Goal: Task Accomplishment & Management: Use online tool/utility

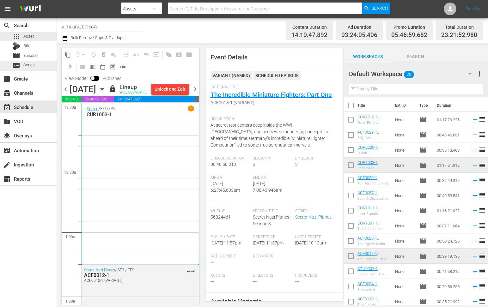
scroll to position [740, 0]
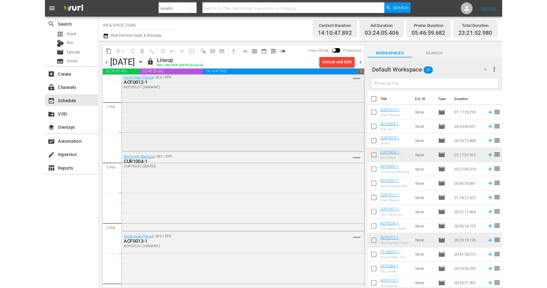
scroll to position [169, 0]
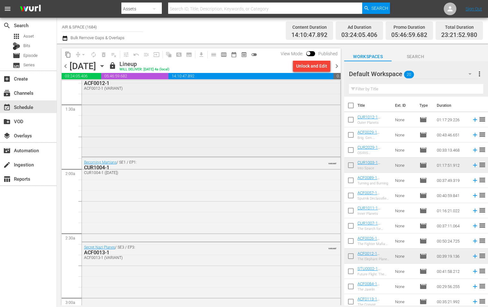
click at [99, 83] on div "ACF0012-1" at bounding box center [194, 83] width 221 height 6
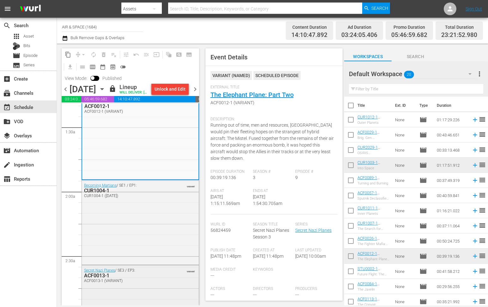
click at [100, 279] on div "ACF0013-1" at bounding box center [125, 276] width 83 height 6
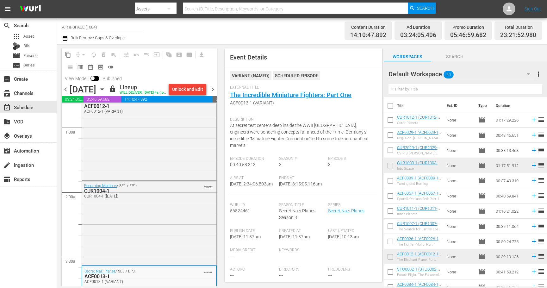
click at [106, 93] on icon "button" at bounding box center [102, 89] width 7 height 7
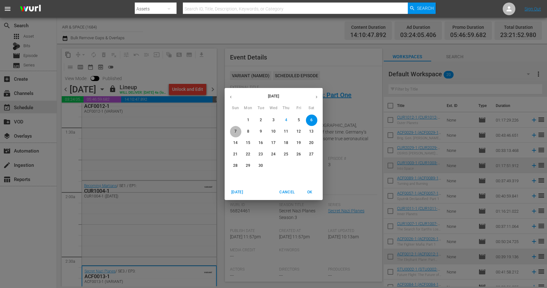
click at [235, 130] on p "7" at bounding box center [235, 131] width 2 height 5
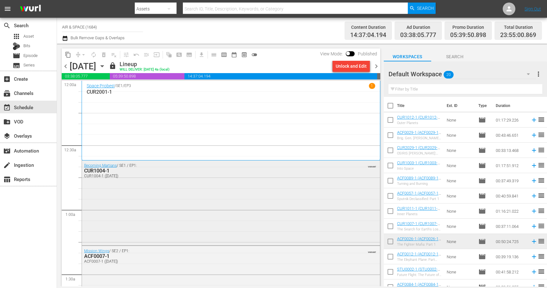
click at [104, 171] on div "CUR1004-1" at bounding box center [213, 171] width 259 height 6
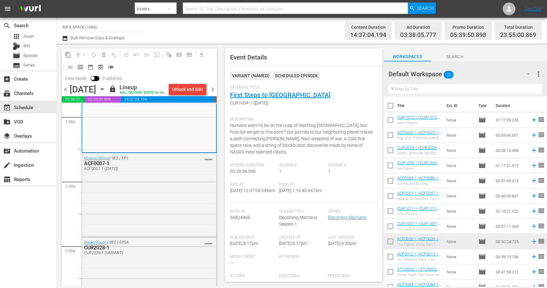
scroll to position [121, 0]
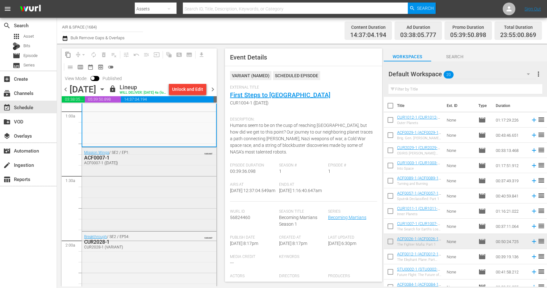
click at [101, 161] on div "ACF0007-1" at bounding box center [134, 158] width 100 height 6
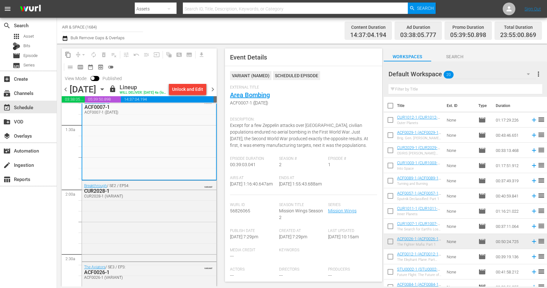
scroll to position [230, 0]
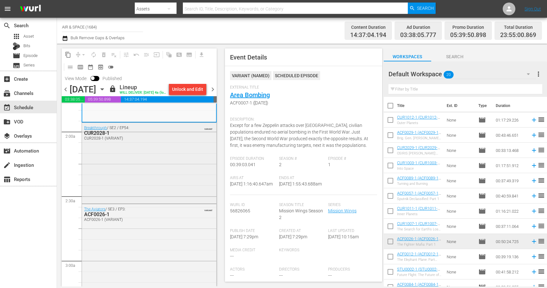
click at [98, 136] on div "CUR2028-1" at bounding box center [134, 133] width 100 height 6
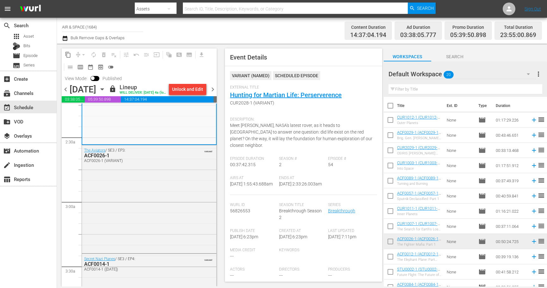
scroll to position [300, 0]
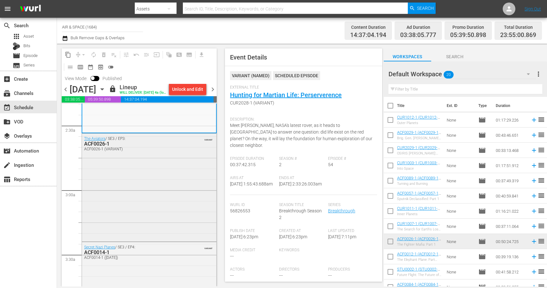
click at [102, 147] on div "ACF0026-1" at bounding box center [134, 144] width 100 height 6
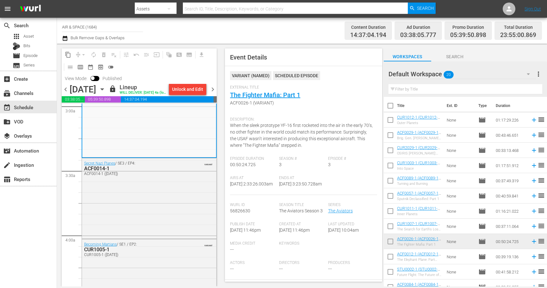
scroll to position [408, 0]
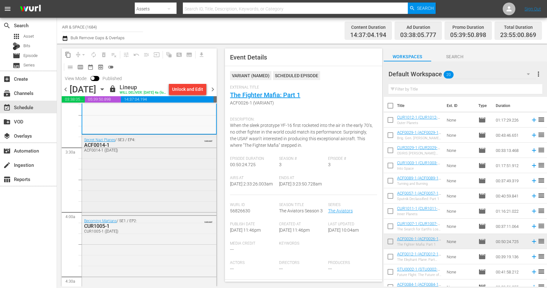
click at [101, 148] on div "ACF0014-1" at bounding box center [134, 145] width 100 height 6
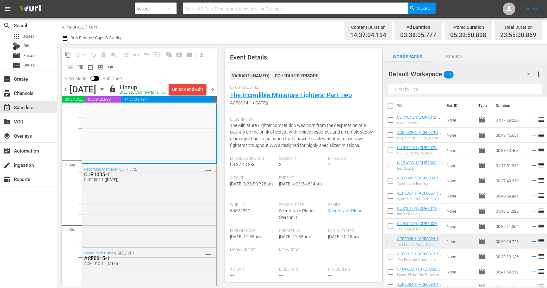
scroll to position [511, 0]
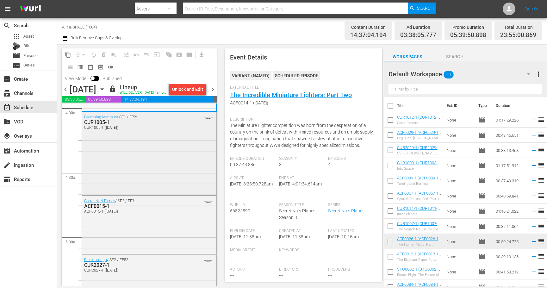
click at [103, 125] on div "CUR1005-1" at bounding box center [134, 122] width 100 height 6
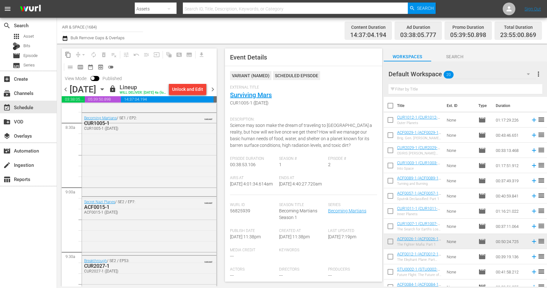
scroll to position [1048, 0]
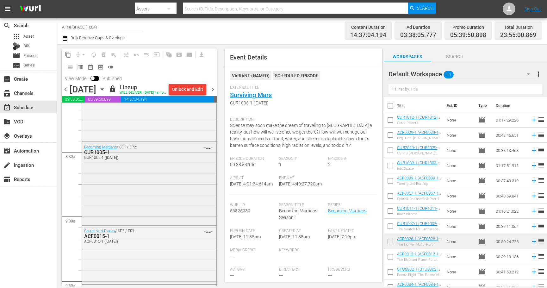
click at [101, 155] on div "CUR1005-1" at bounding box center [134, 152] width 100 height 6
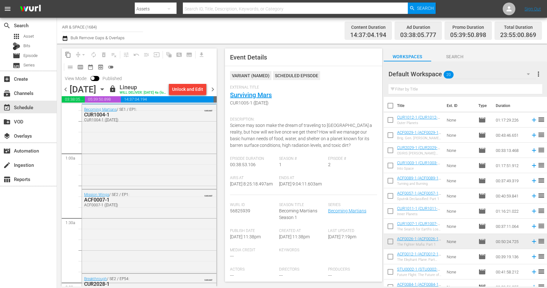
scroll to position [56, 0]
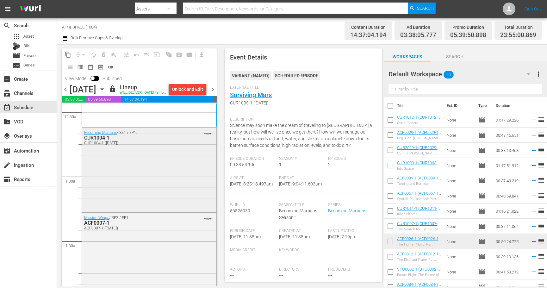
click at [102, 141] on div "CUR1004-1" at bounding box center [134, 138] width 100 height 6
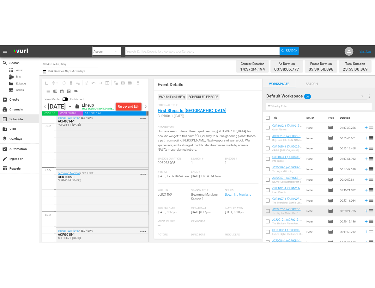
scroll to position [448, 0]
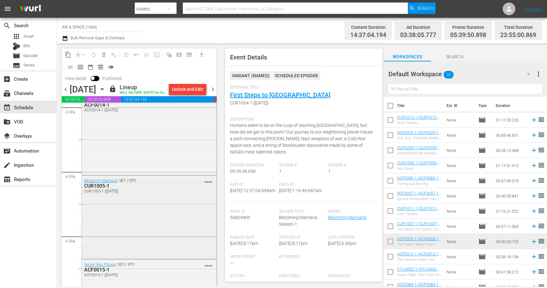
click at [97, 189] on div "CUR1005-1" at bounding box center [134, 186] width 100 height 6
